Goal: Information Seeking & Learning: Learn about a topic

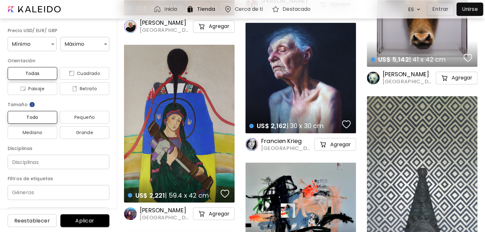
scroll to position [6528, 0]
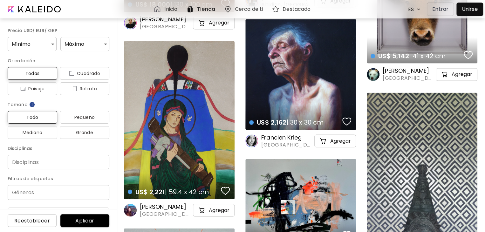
click at [176, 142] on div "US$ 2,221 | 59.4 x 42 cm details" at bounding box center [179, 120] width 110 height 158
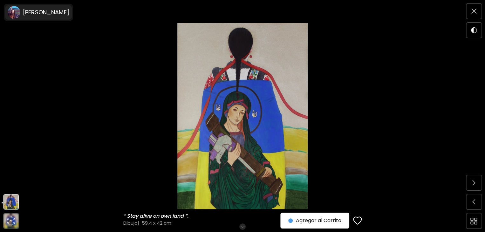
click at [46, 14] on h6 "[PERSON_NAME]" at bounding box center [46, 13] width 46 height 8
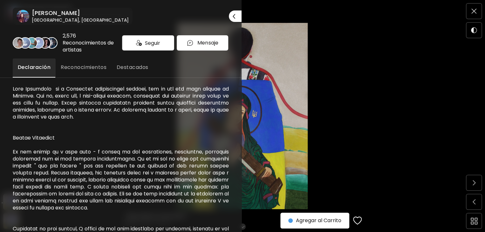
click at [86, 64] on span "Reconocimientos" at bounding box center [84, 68] width 46 height 8
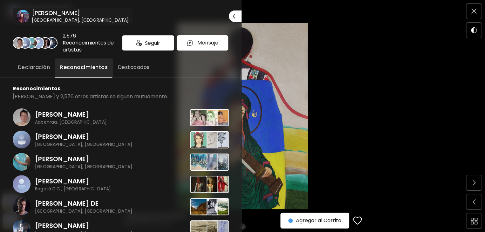
click at [374, 54] on div at bounding box center [242, 116] width 485 height 232
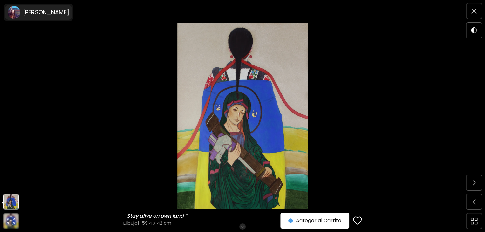
click at [30, 12] on h6 "[PERSON_NAME]" at bounding box center [46, 13] width 46 height 8
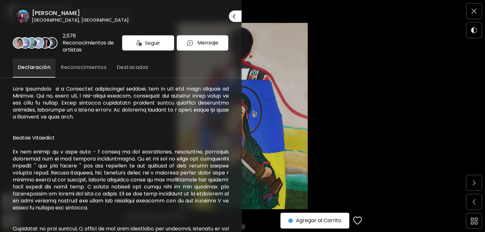
click at [124, 69] on span "Destacados" at bounding box center [133, 68] width 32 height 8
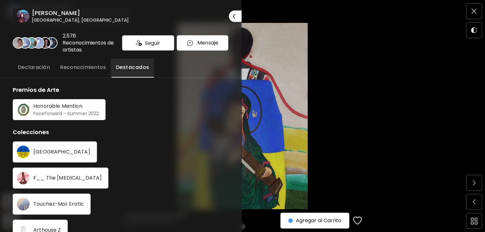
click at [54, 177] on p "F__ The [MEDICAL_DATA]" at bounding box center [67, 177] width 68 height 5
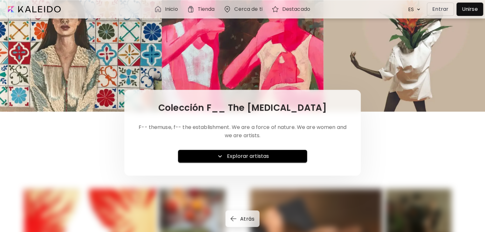
click at [387, 88] on div at bounding box center [242, 56] width 485 height 112
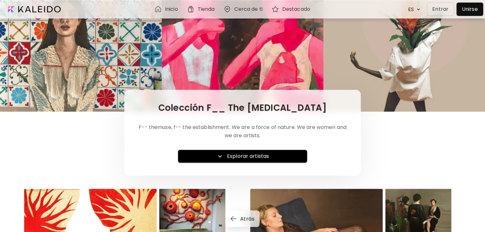
click at [130, 59] on div at bounding box center [242, 56] width 485 height 112
